Goal: Information Seeking & Learning: Understand process/instructions

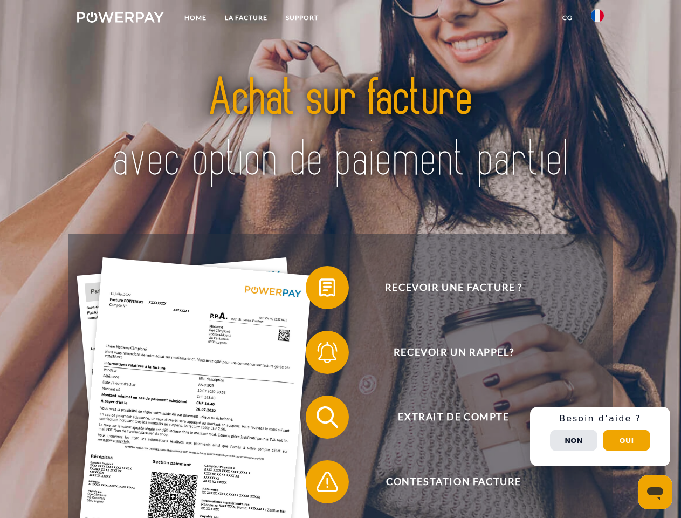
click at [120, 19] on img at bounding box center [120, 17] width 87 height 11
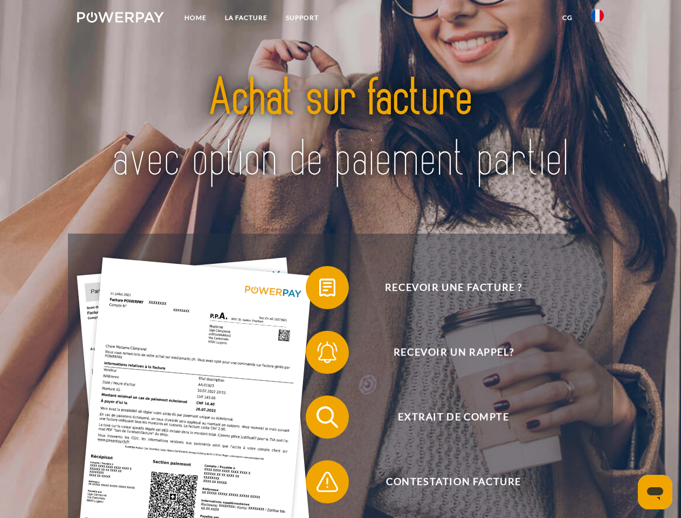
click at [598, 19] on img at bounding box center [597, 15] width 13 height 13
click at [568, 18] on link "CG" at bounding box center [568, 17] width 29 height 19
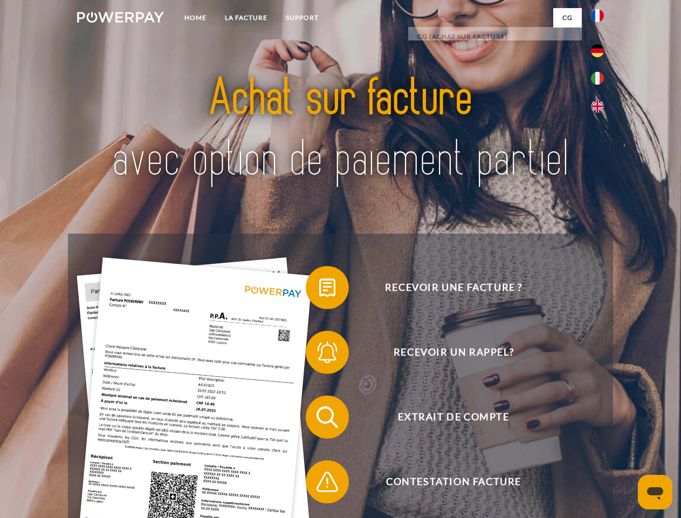
click at [319, 290] on span at bounding box center [311, 288] width 54 height 54
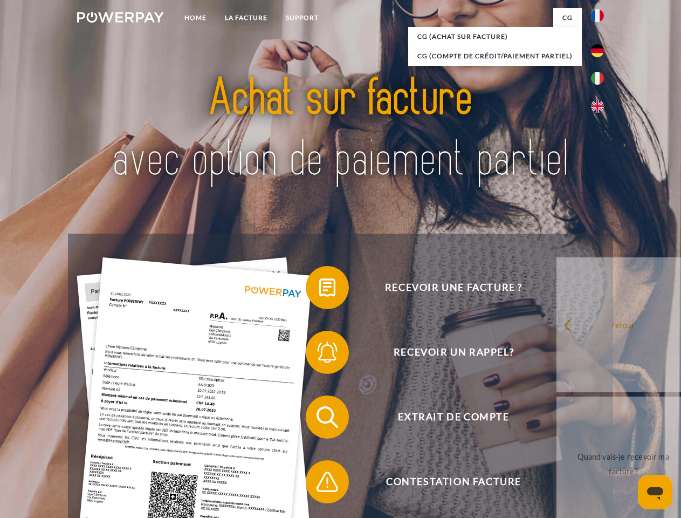
click at [319, 354] on span at bounding box center [311, 352] width 54 height 54
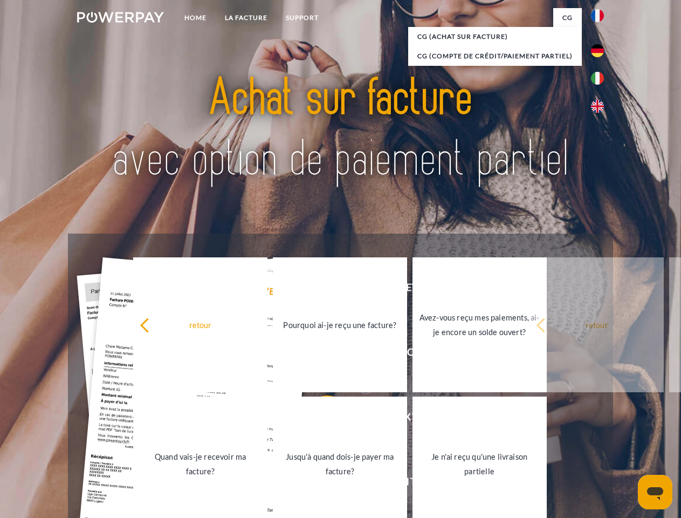
click at [319, 419] on link "Jusqu'à quand dois-je payer ma facture?" at bounding box center [340, 464] width 134 height 135
click at [319, 484] on span at bounding box center [311, 482] width 54 height 54
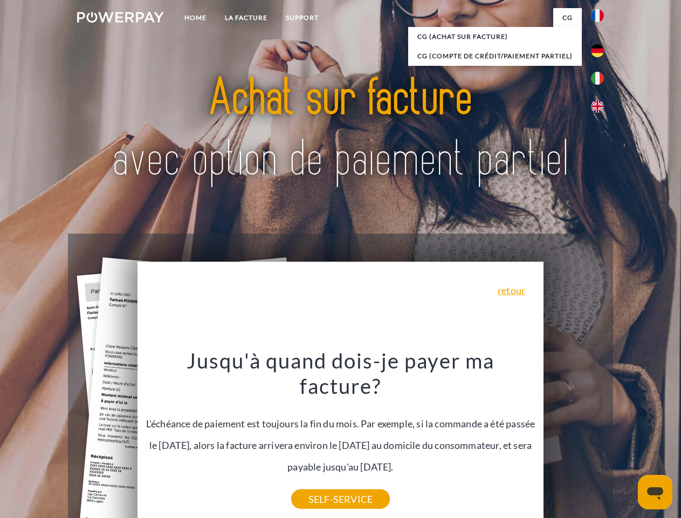
click at [600, 436] on div "Recevoir une facture ? Recevoir un rappel? Extrait de compte retour" at bounding box center [340, 450] width 545 height 432
click at [574, 439] on span "Extrait de compte" at bounding box center [454, 416] width 264 height 43
click at [627, 440] on header "Home LA FACTURE Support" at bounding box center [340, 372] width 681 height 745
